Goal: Navigation & Orientation: Find specific page/section

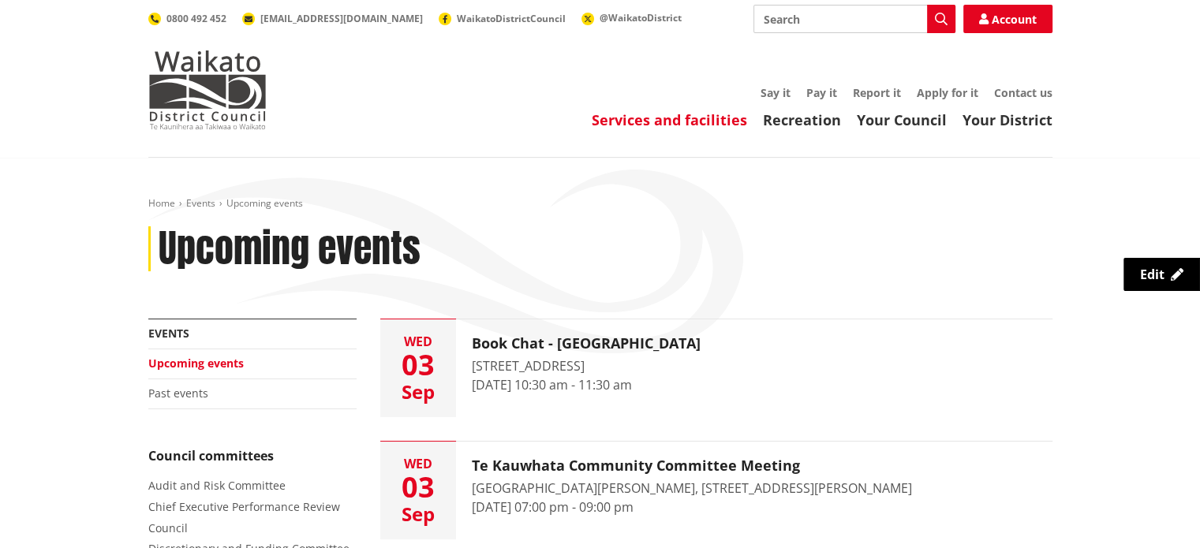
click at [681, 118] on link "Services and facilities" at bounding box center [669, 119] width 155 height 19
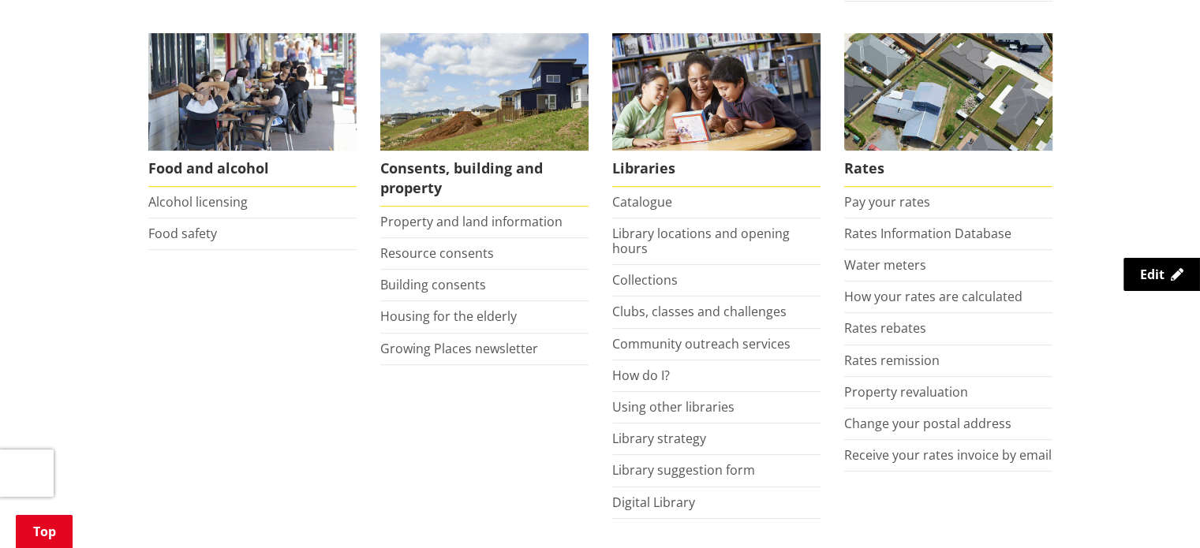
scroll to position [647, 0]
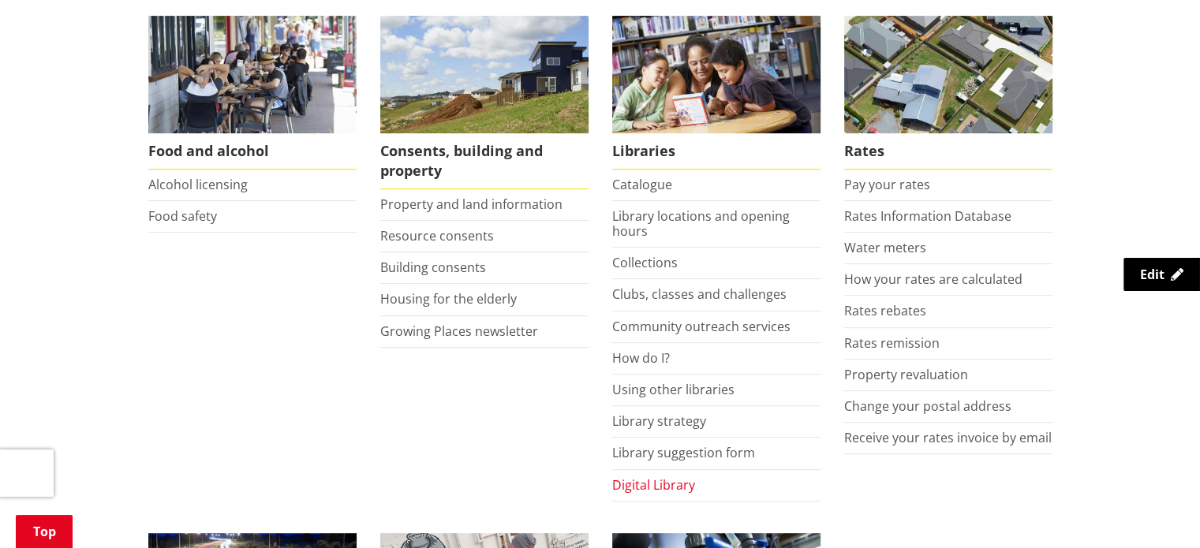
click at [646, 479] on link "Digital Library" at bounding box center [653, 485] width 83 height 17
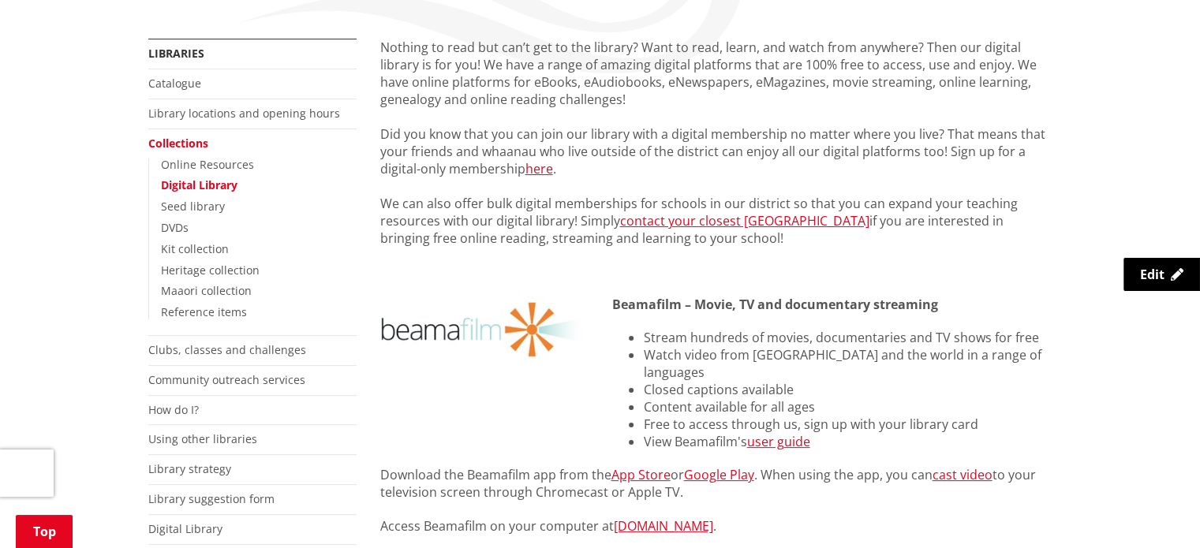
scroll to position [204, 0]
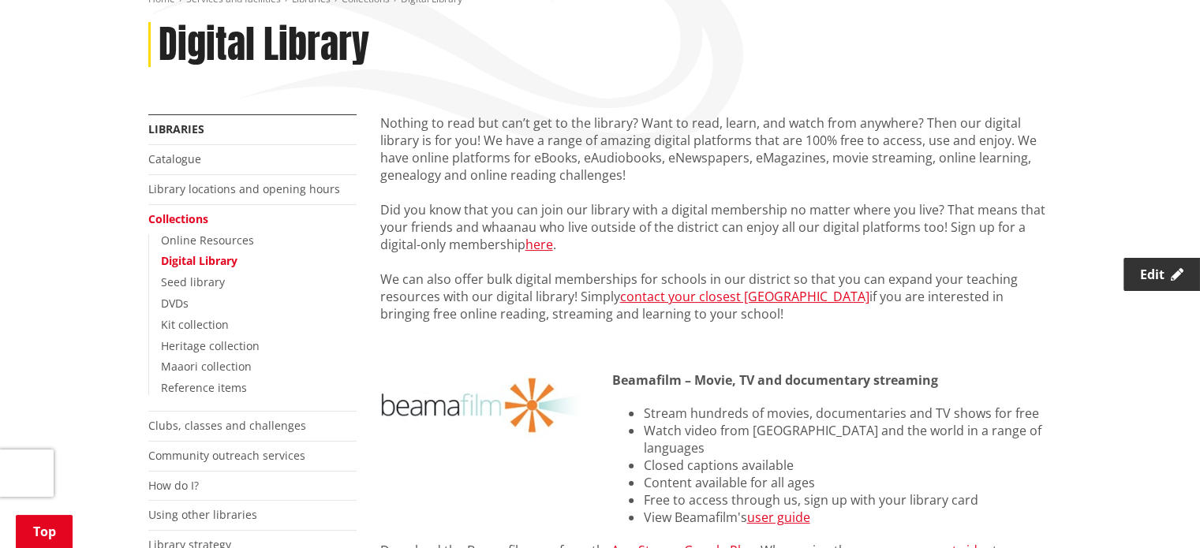
click at [1136, 274] on link "Edit" at bounding box center [1162, 274] width 77 height 33
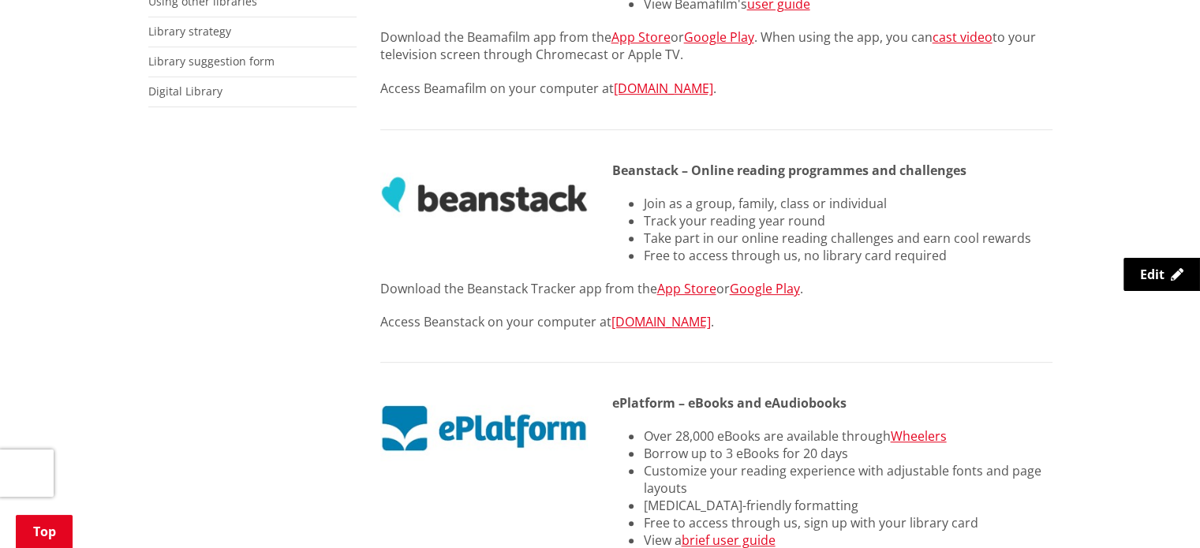
scroll to position [578, 0]
